Goal: Task Accomplishment & Management: Use online tool/utility

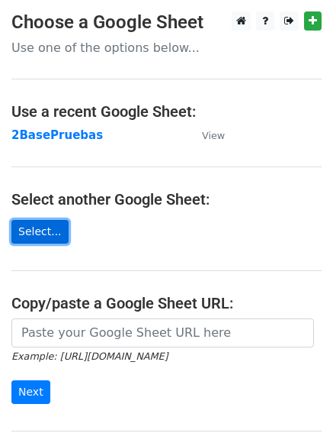
click at [40, 232] on link "Select..." at bounding box center [39, 232] width 57 height 24
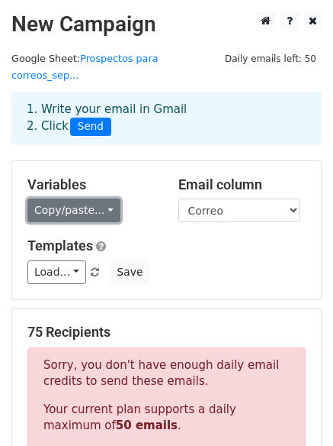
click at [107, 199] on link "Copy/paste..." at bounding box center [73, 210] width 93 height 24
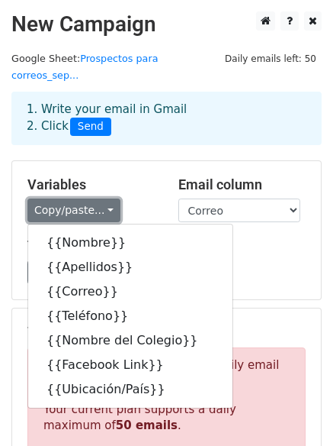
click at [107, 199] on link "Copy/paste..." at bounding box center [73, 210] width 93 height 24
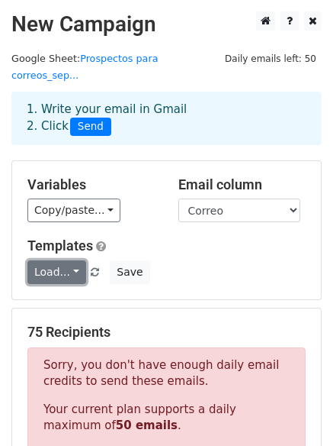
click at [66, 260] on link "Load..." at bounding box center [56, 272] width 59 height 24
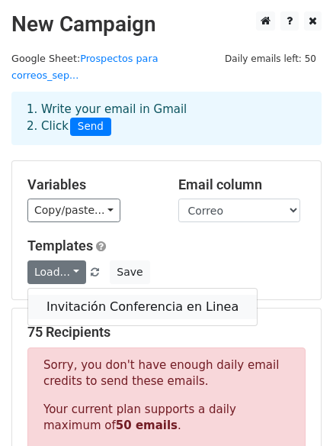
click at [70, 295] on link "Invitación Conferencia en Linea" at bounding box center [142, 307] width 229 height 24
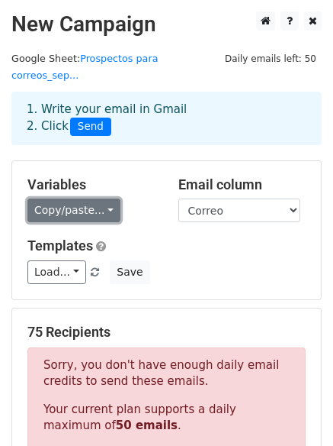
click at [99, 198] on link "Copy/paste..." at bounding box center [73, 210] width 93 height 24
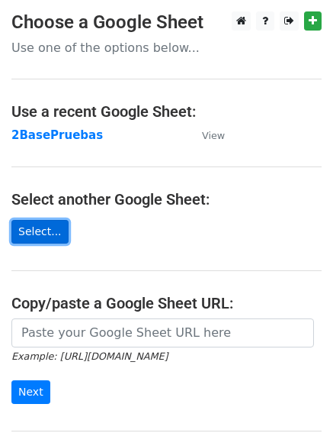
click at [38, 234] on link "Select..." at bounding box center [39, 232] width 57 height 24
